Goal: Transaction & Acquisition: Purchase product/service

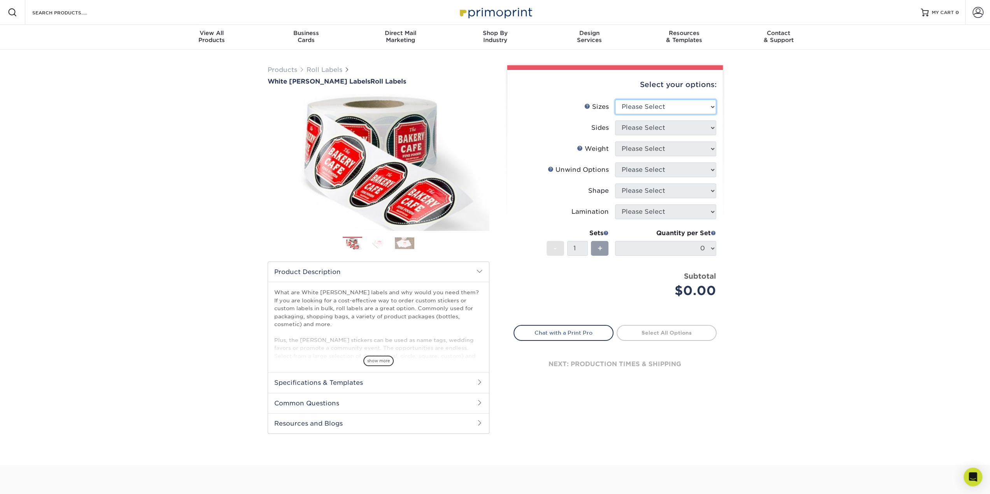
click at [653, 110] on select "Please Select 1" x 1" 1" x 2" 1" x 2.5" 1" x 3" 1.5" x 1.5" 1.5" x 2.5" 1.5" x …" at bounding box center [665, 107] width 101 height 15
select select "3.00x3.00"
click at [615, 100] on select "Please Select 1" x 1" 1" x 2" 1" x 2.5" 1" x 3" 1.5" x 1.5" 1.5" x 2.5" 1.5" x …" at bounding box center [665, 107] width 101 height 15
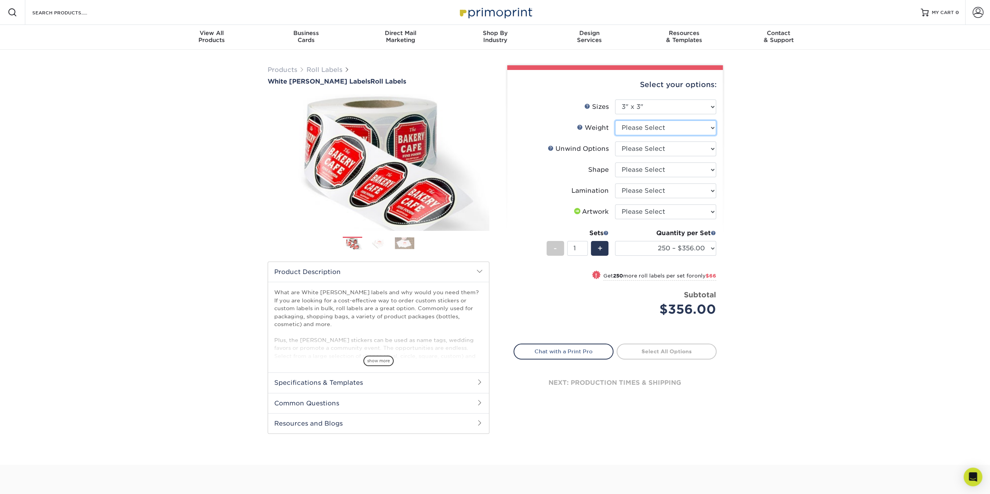
click at [651, 130] on select "Please Select WHBOPP" at bounding box center [665, 128] width 101 height 15
select select "WHBOPP"
click at [615, 121] on select "Please Select WHBOPP" at bounding box center [665, 128] width 101 height 15
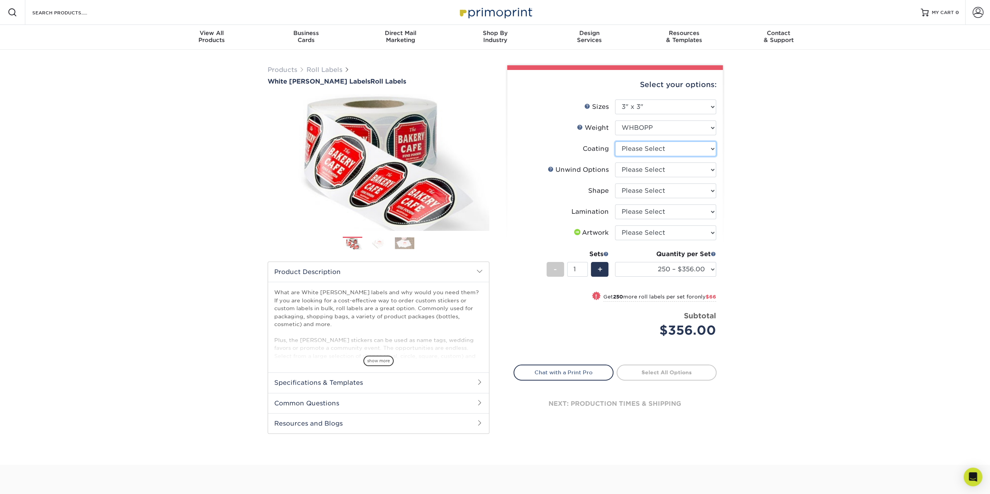
click at [650, 150] on select at bounding box center [665, 149] width 101 height 15
click at [664, 171] on select "Please Select Not Important Off Top (Direction #1) Off Bottom (Direction #2) Of…" at bounding box center [665, 170] width 101 height 15
select select "d16c2772-aac7-41d6-a124-047cd7375882"
click at [615, 163] on select "Please Select Not Important Off Top (Direction #1) Off Bottom (Direction #2) Of…" at bounding box center [665, 170] width 101 height 15
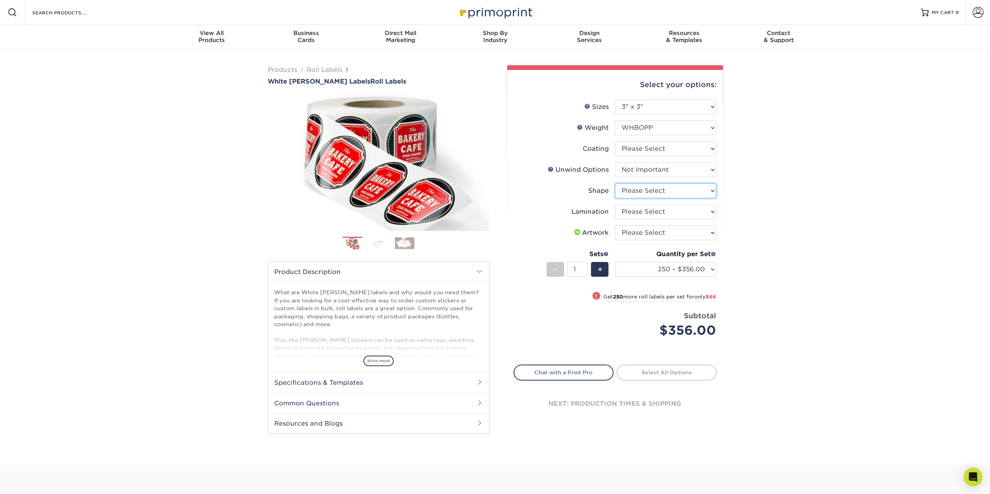
click at [664, 192] on select "Please Select Circle Square Custom" at bounding box center [665, 191] width 101 height 15
select select "45da2917-4b7b-46f1-becf-14d45dfff804"
click at [615, 184] on select "Please Select Circle Square Custom" at bounding box center [665, 191] width 101 height 15
click at [641, 213] on select "Please Select No Lamination Silk" at bounding box center [665, 212] width 101 height 15
select select "eff8cfea-abf7-4cab-a64a-391be13b3076"
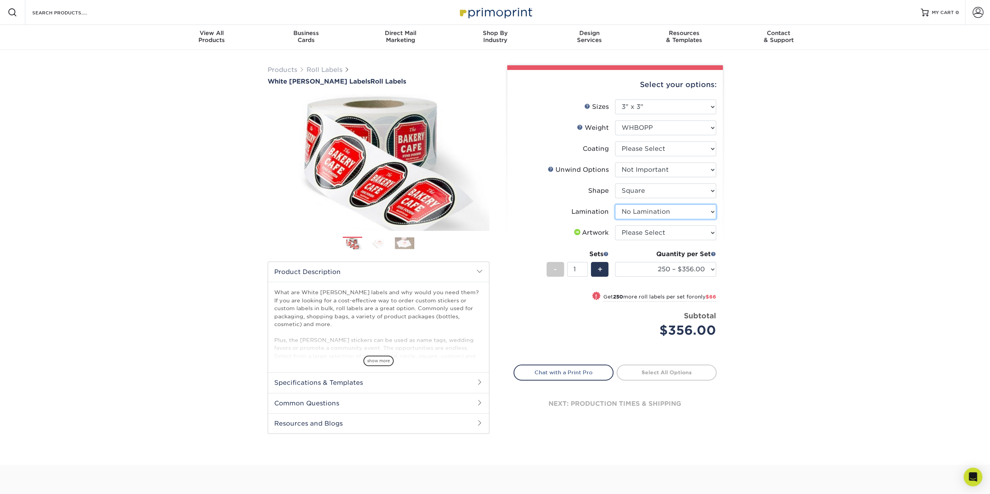
click at [615, 205] on select "Please Select No Lamination Silk" at bounding box center [665, 212] width 101 height 15
click at [631, 236] on select "Please Select I will upload files I need a design - $50" at bounding box center [665, 233] width 101 height 15
click at [847, 242] on div "Products Roll Labels White [PERSON_NAME] Labels Roll Labels Previous Next /" at bounding box center [495, 257] width 990 height 415
